Goal: Task Accomplishment & Management: Complete application form

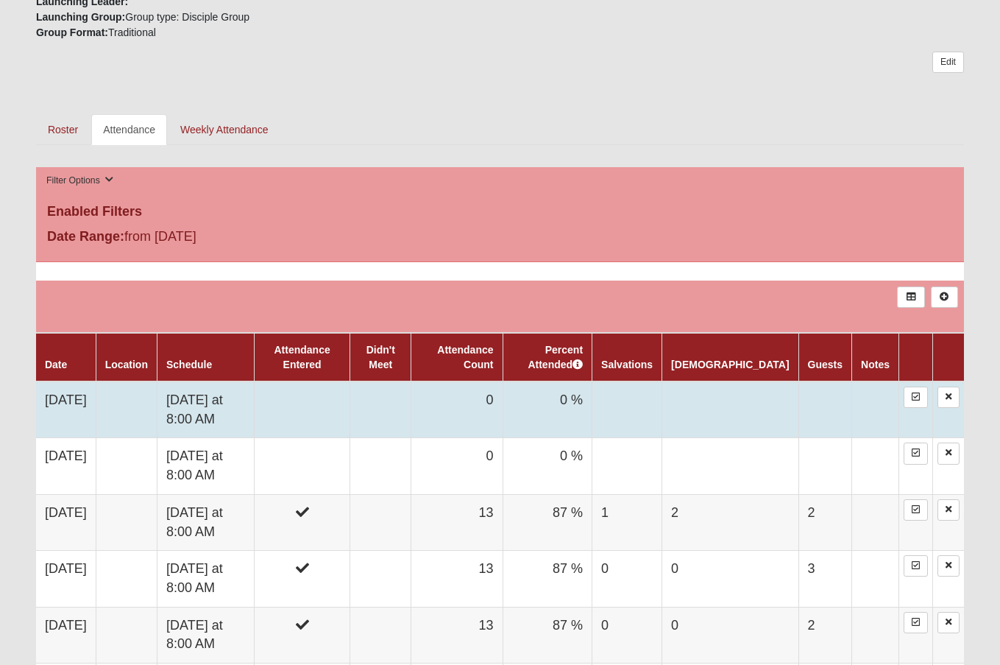
scroll to position [589, 0]
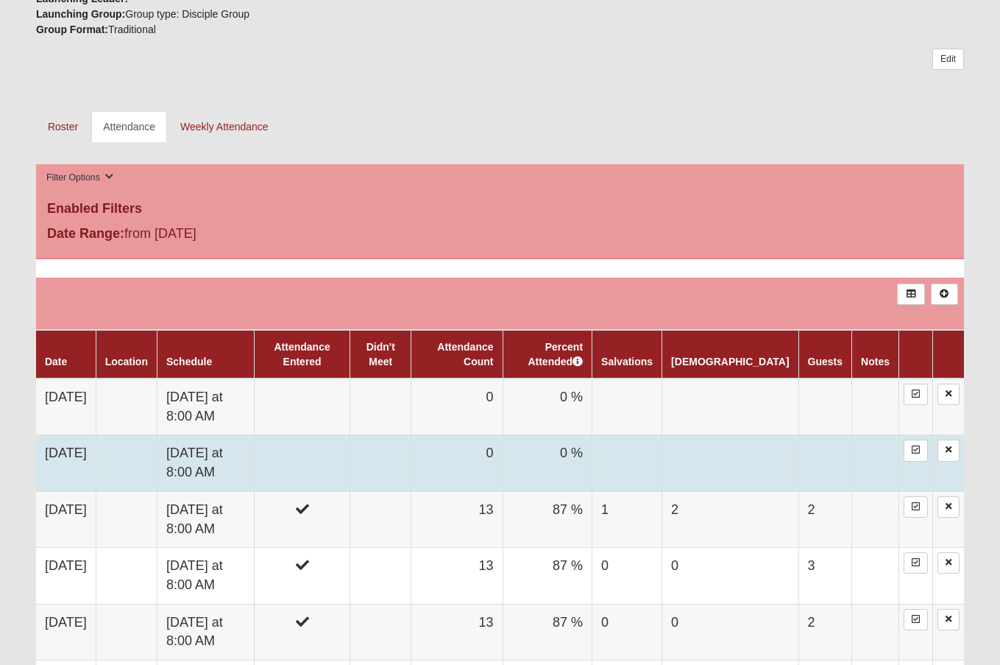
click at [218, 462] on td "Saturday at 8:00 AM" at bounding box center [205, 463] width 97 height 56
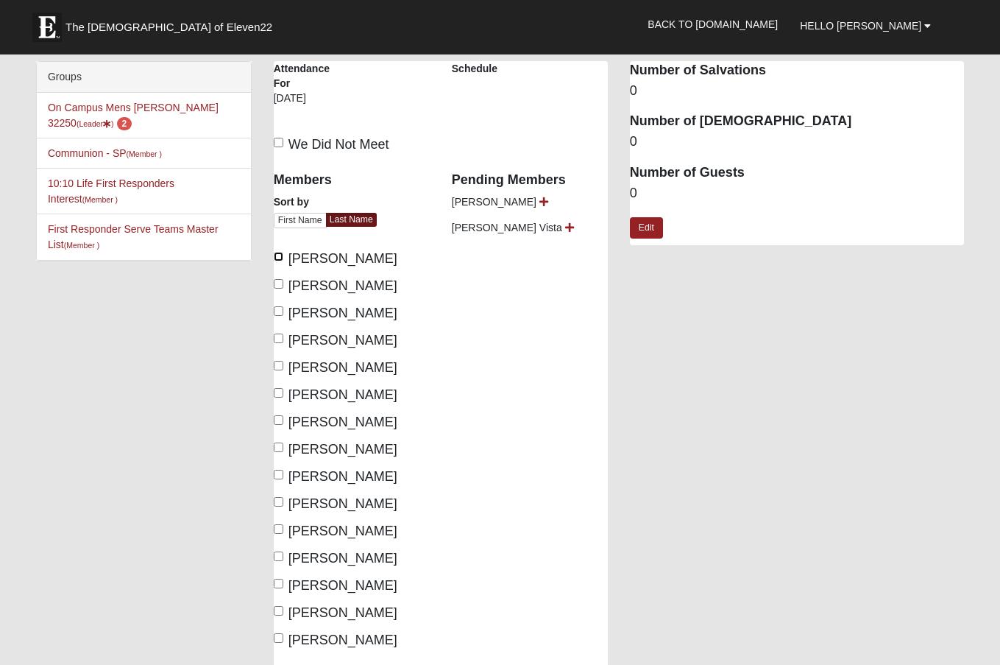
click at [278, 258] on input "[PERSON_NAME]" at bounding box center [279, 257] width 10 height 10
checkbox input "true"
click at [277, 283] on input "Eurenius, Carl" at bounding box center [279, 284] width 10 height 10
checkbox input "true"
click at [284, 311] on label "Ford, David" at bounding box center [336, 313] width 124 height 20
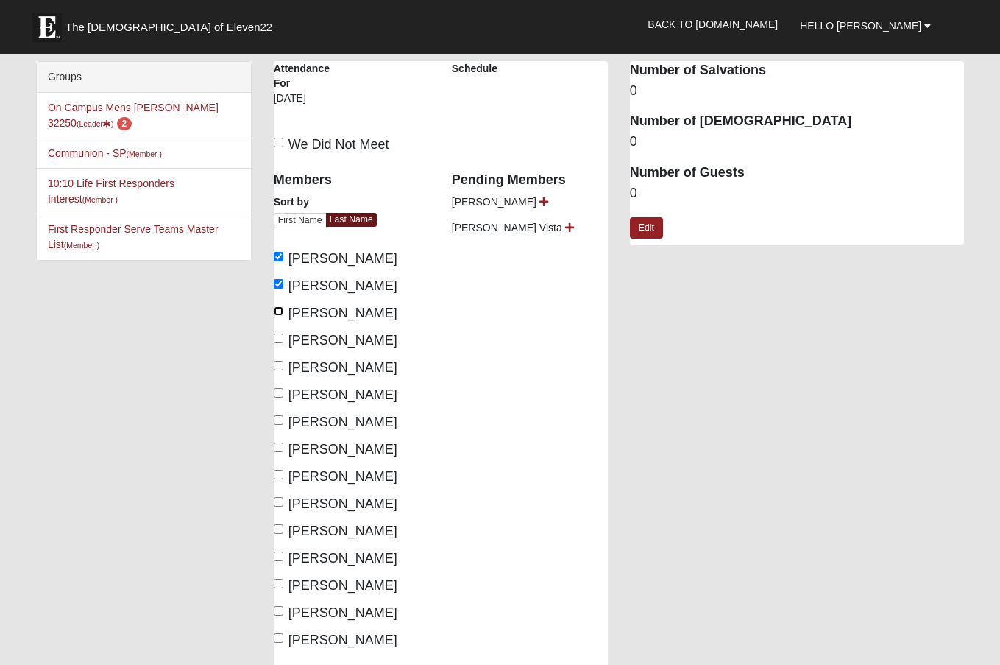
click at [283, 311] on input "Ford, David" at bounding box center [279, 311] width 10 height 10
checkbox input "true"
click at [282, 339] on input "Guske, Caleb" at bounding box center [279, 338] width 10 height 10
checkbox input "true"
click at [281, 362] on input "Hepperly, Paul" at bounding box center [279, 366] width 10 height 10
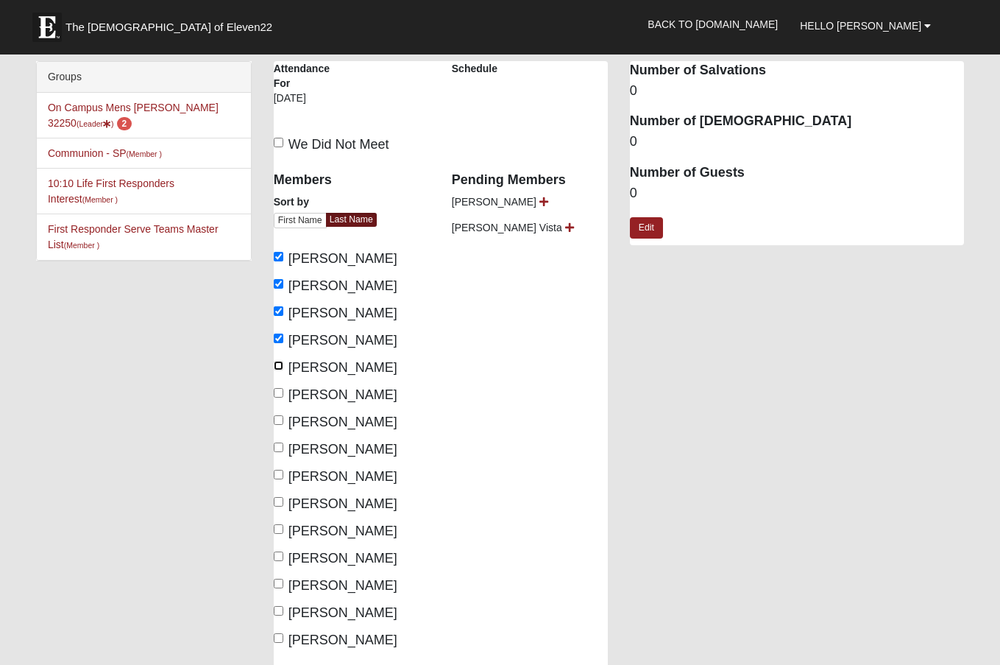
checkbox input "true"
drag, startPoint x: 283, startPoint y: 395, endPoint x: 280, endPoint y: 403, distance: 8.4
click at [281, 395] on input "Herron, Mark" at bounding box center [279, 393] width 10 height 10
checkbox input "true"
click at [279, 418] on input "Hodge, Rod" at bounding box center [279, 420] width 10 height 10
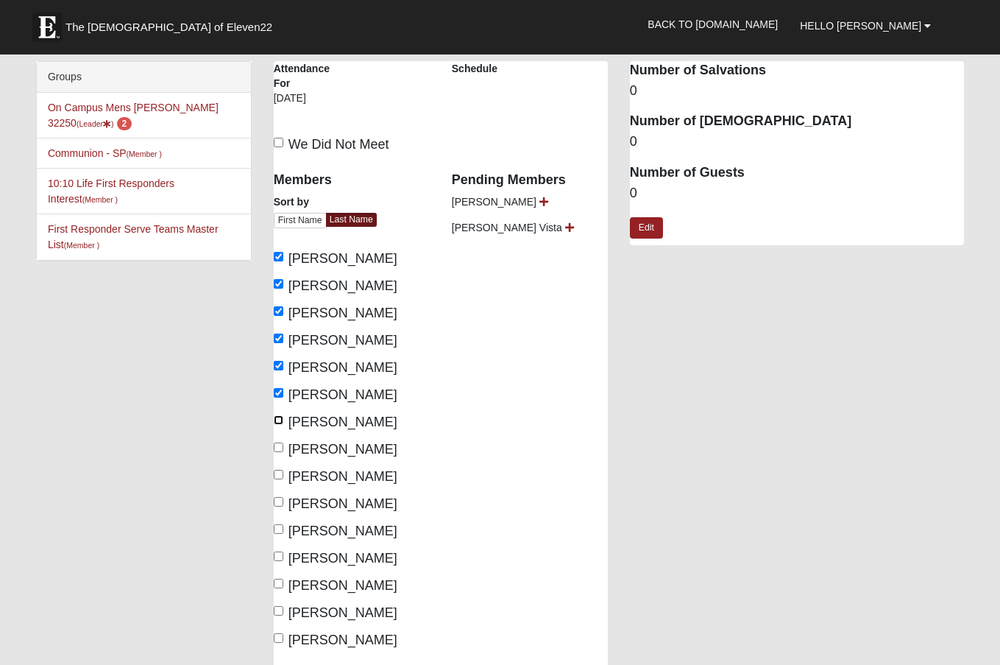
checkbox input "true"
click at [282, 448] on input "Keller, Steve" at bounding box center [279, 447] width 10 height 10
checkbox input "true"
click at [282, 472] on input "Lyle, Bill" at bounding box center [279, 475] width 10 height 10
checkbox input "true"
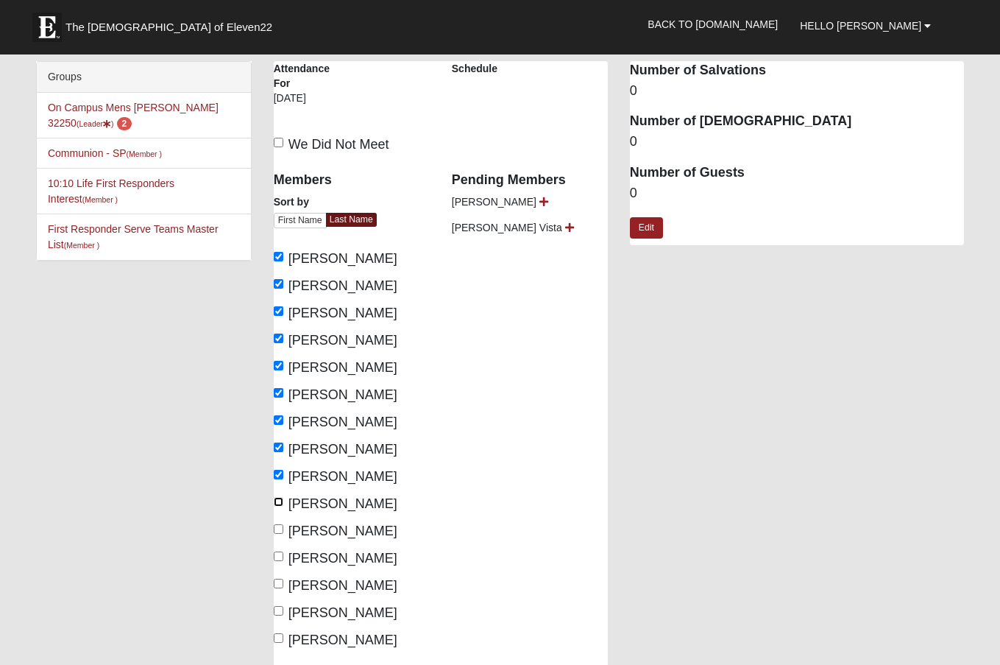
click at [278, 499] on input "Moos, Blain" at bounding box center [279, 502] width 10 height 10
checkbox input "true"
click at [279, 526] on input "Peters, Elijah" at bounding box center [279, 529] width 10 height 10
checkbox input "true"
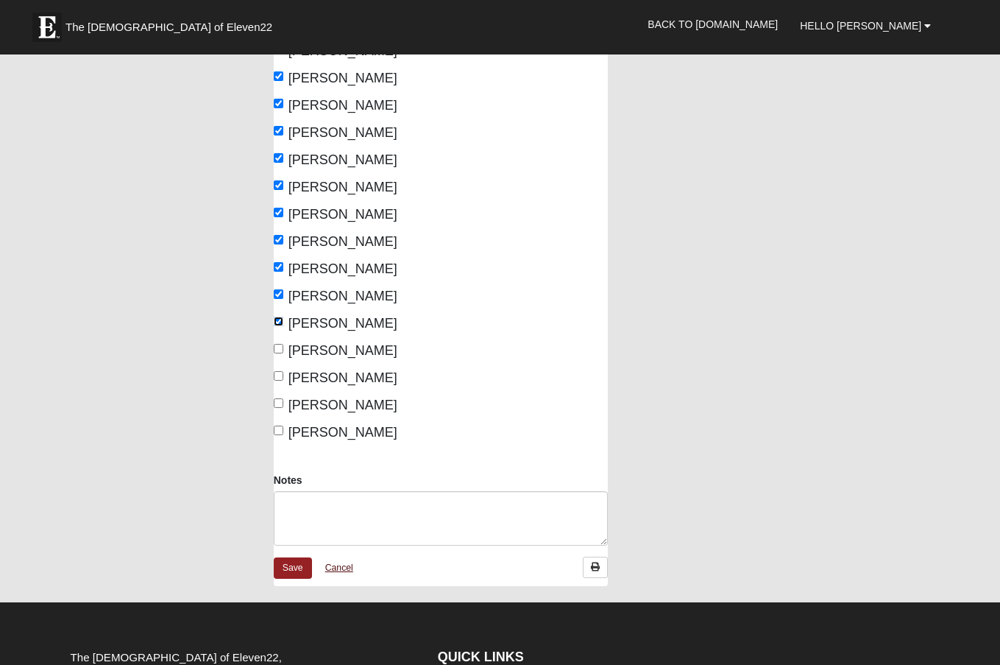
scroll to position [294, 0]
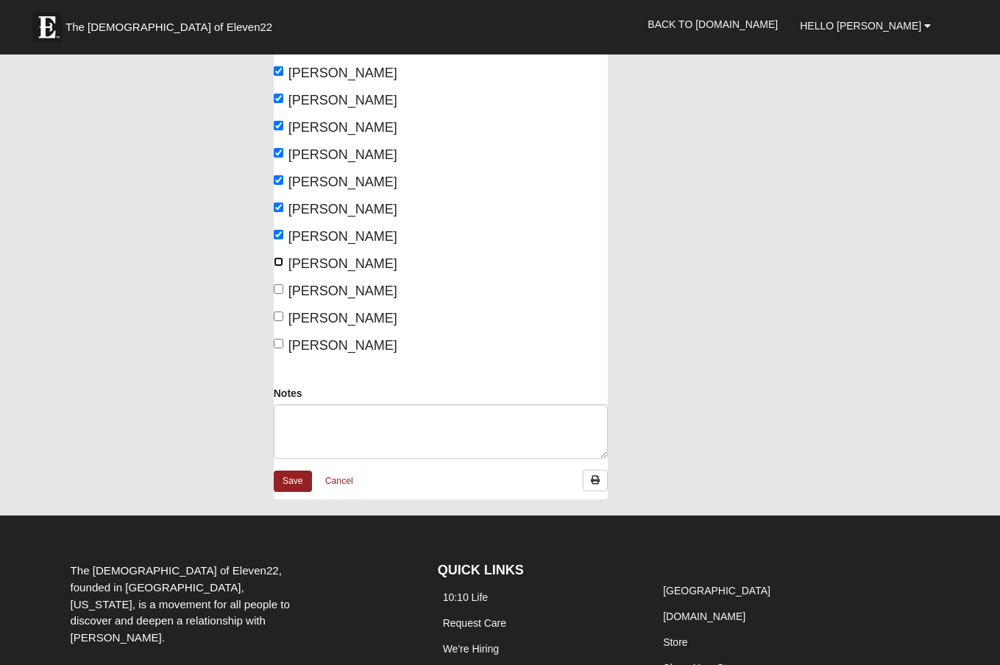
click at [278, 261] on input "Radney, Jim" at bounding box center [279, 262] width 10 height 10
checkbox input "true"
click at [283, 314] on label "Schreiner, Dylan" at bounding box center [336, 318] width 124 height 20
click at [283, 314] on input "Schreiner, Dylan" at bounding box center [279, 316] width 10 height 10
checkbox input "true"
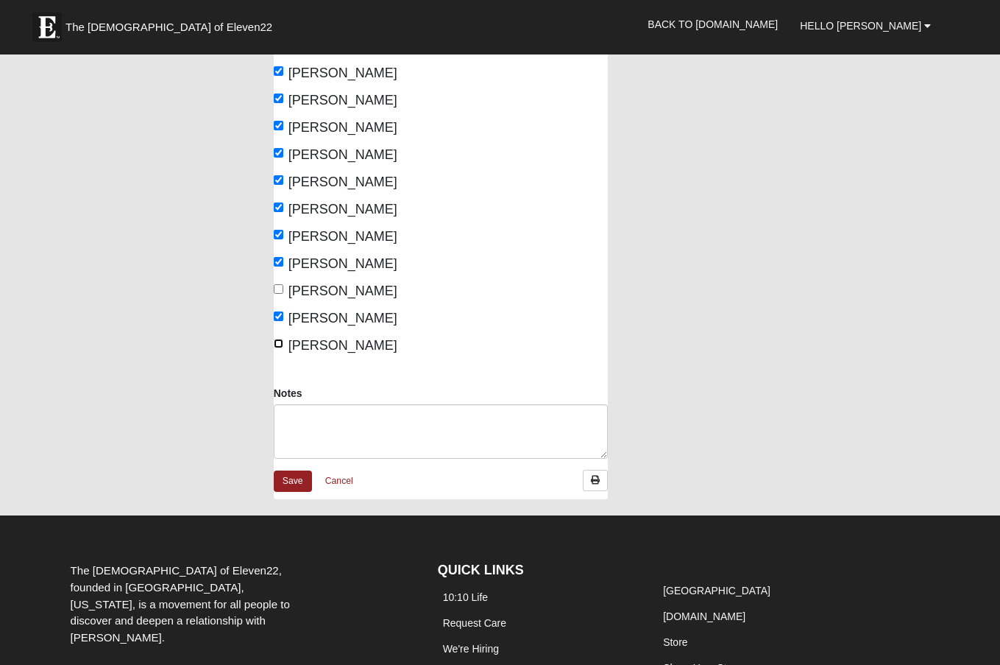
click at [280, 343] on input "Zoyes, Paul" at bounding box center [279, 344] width 10 height 10
checkbox input "true"
click at [291, 481] on link "Save" at bounding box center [293, 480] width 38 height 21
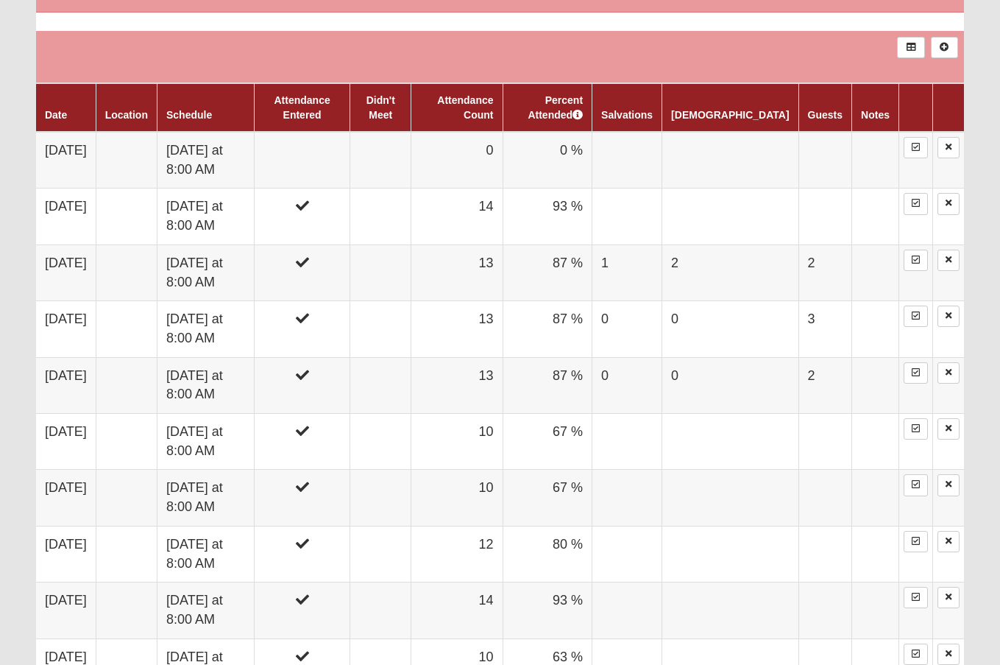
scroll to position [810, 0]
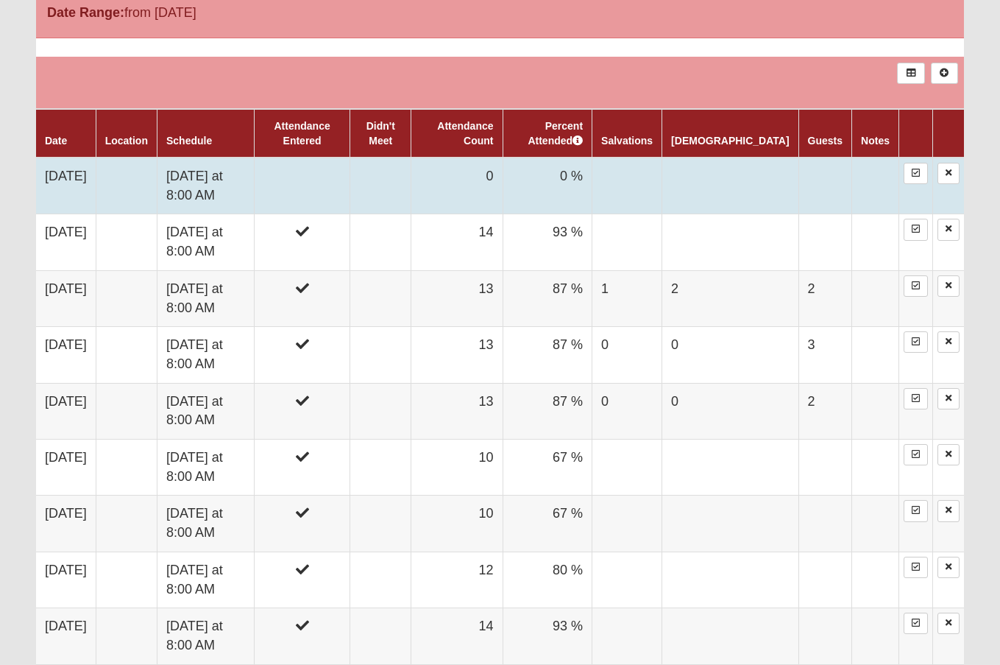
click at [225, 178] on td "Saturday at 8:00 AM" at bounding box center [205, 186] width 97 height 57
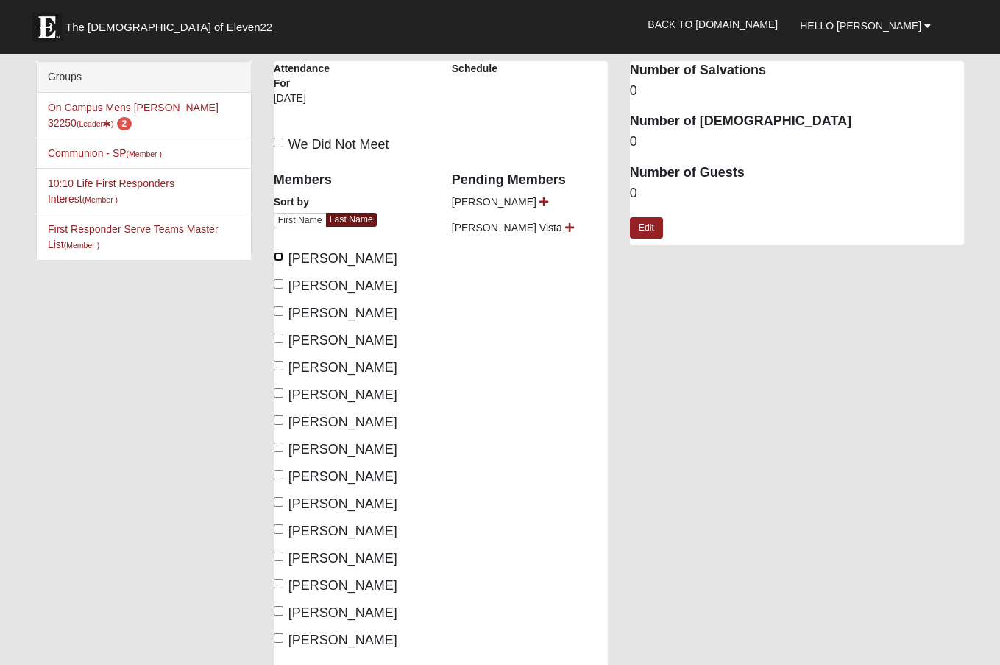
click at [277, 258] on input "[PERSON_NAME]" at bounding box center [279, 257] width 10 height 10
checkbox input "true"
click at [280, 277] on label "[PERSON_NAME]" at bounding box center [336, 286] width 124 height 20
click at [280, 279] on input "[PERSON_NAME]" at bounding box center [279, 284] width 10 height 10
checkbox input "true"
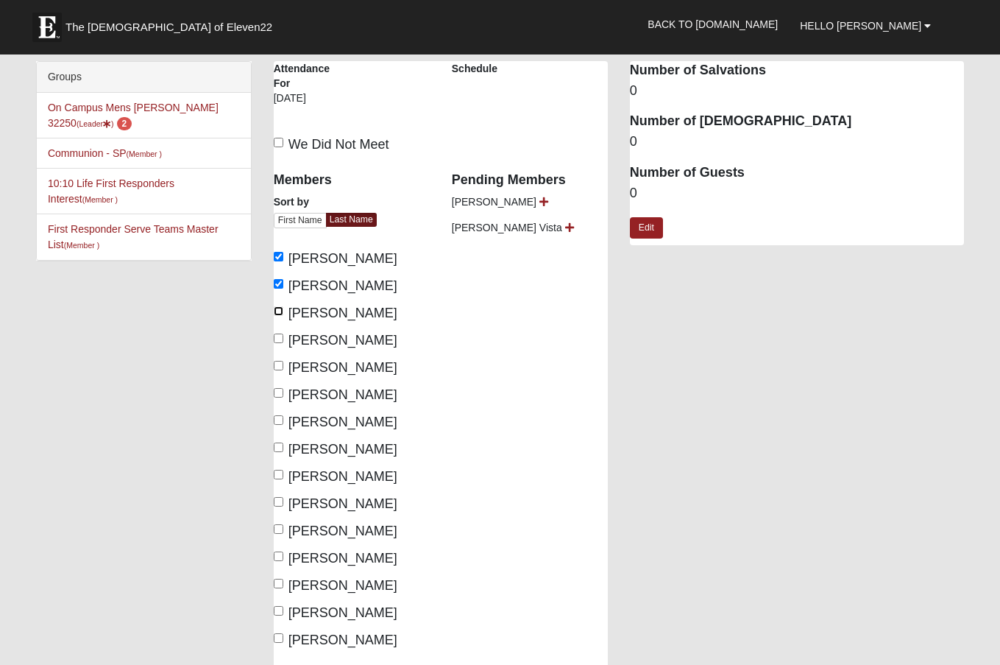
click at [279, 308] on input "Ford, David" at bounding box center [279, 311] width 10 height 10
checkbox input "true"
click at [280, 475] on input "Lyle, Bill" at bounding box center [279, 475] width 10 height 10
checkbox input "true"
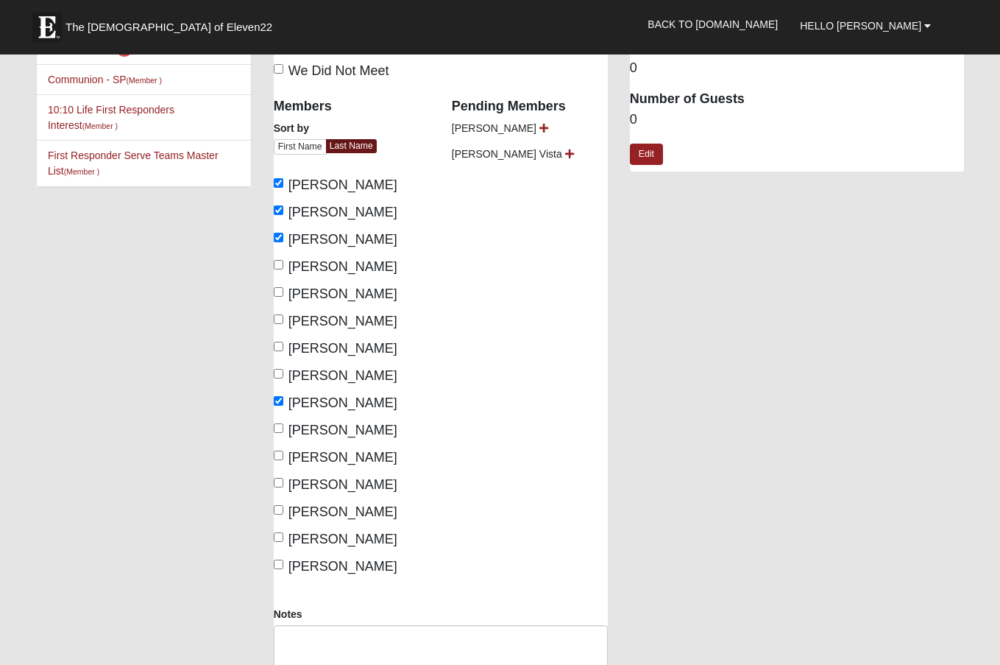
click at [280, 531] on label "Schreiner, Dylan" at bounding box center [336, 539] width 124 height 20
click at [280, 532] on input "Schreiner, Dylan" at bounding box center [279, 537] width 10 height 10
checkbox input "true"
click at [281, 342] on input "Hodge, Rod" at bounding box center [279, 346] width 10 height 10
checkbox input "true"
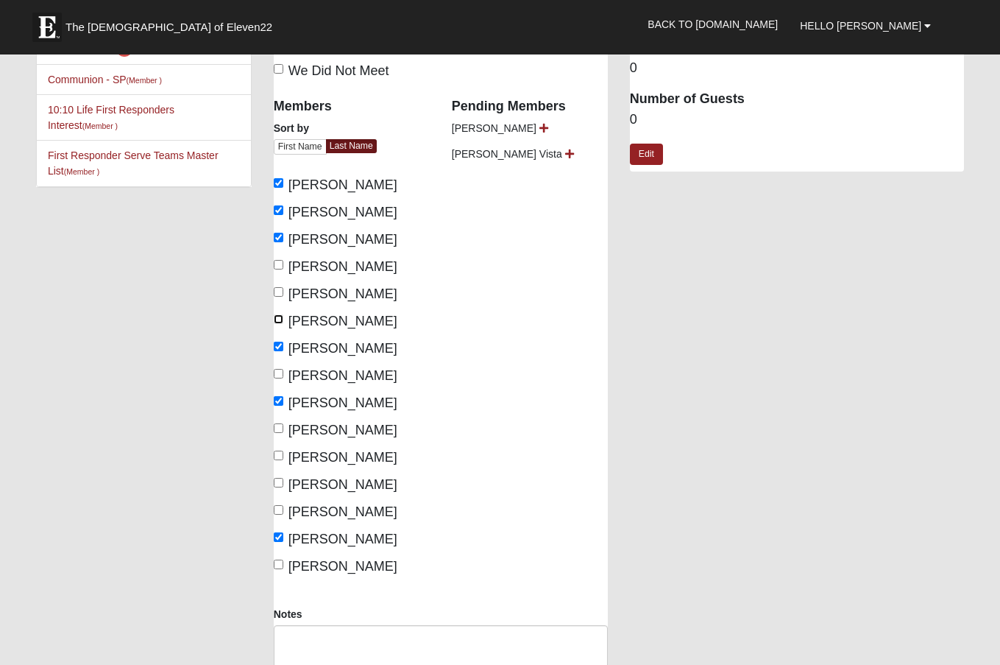
click at [277, 316] on input "Herron, Mark" at bounding box center [279, 319] width 10 height 10
checkbox input "true"
click at [284, 283] on div "Members Sort by First Name Last Name Altenbach, Michael Eurenius, Carl Ford, Da…" at bounding box center [352, 332] width 156 height 488
click at [274, 289] on input "Hepperly, Paul" at bounding box center [279, 292] width 10 height 10
checkbox input "true"
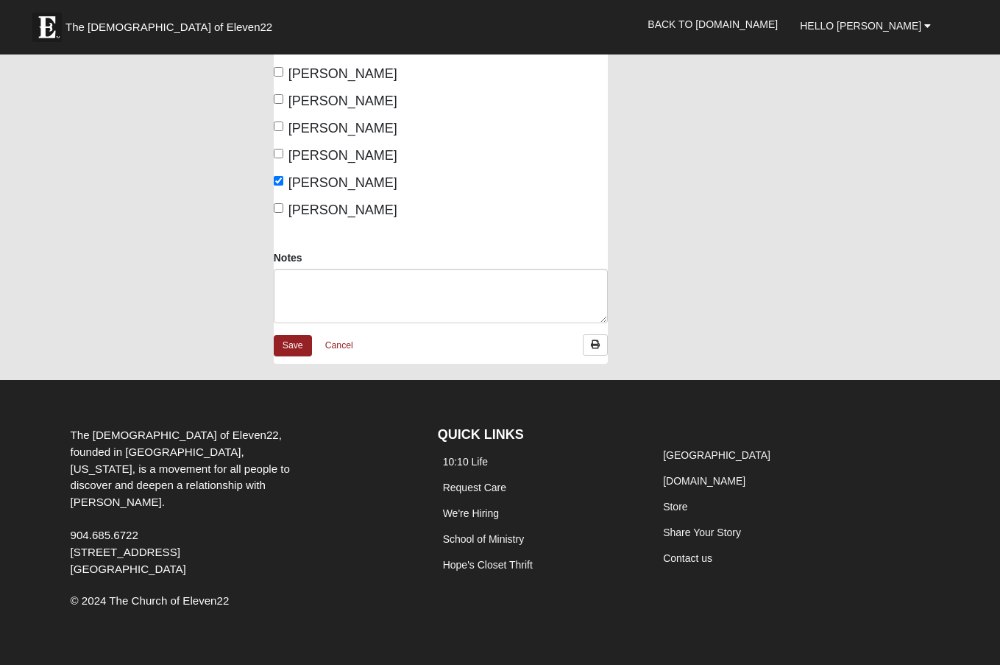
scroll to position [442, 0]
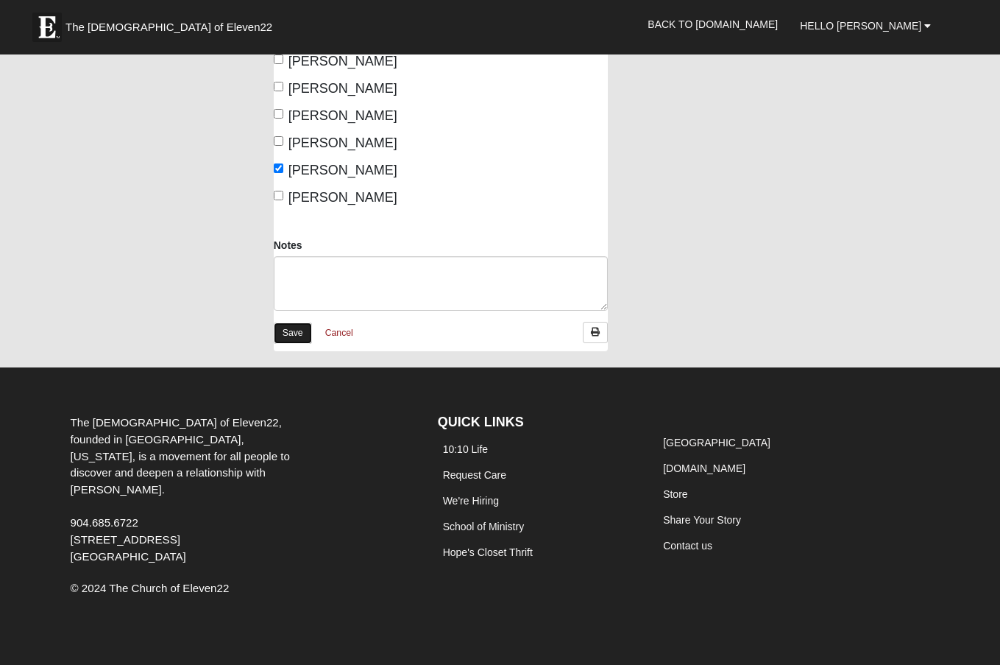
click at [287, 330] on link "Save" at bounding box center [293, 332] width 38 height 21
